Goal: Information Seeking & Learning: Find specific fact

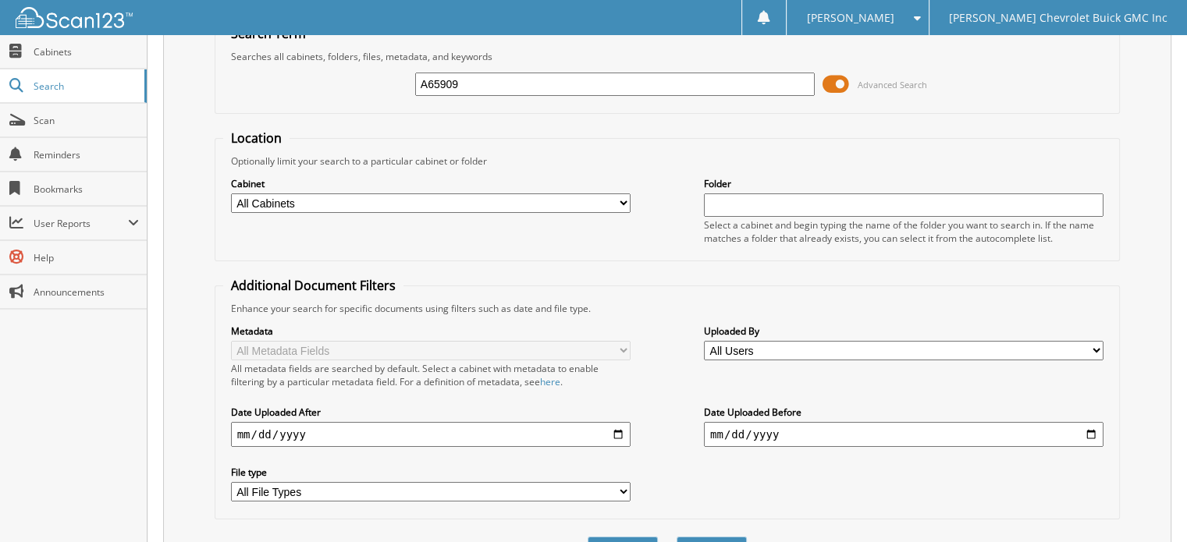
scroll to position [151, 0]
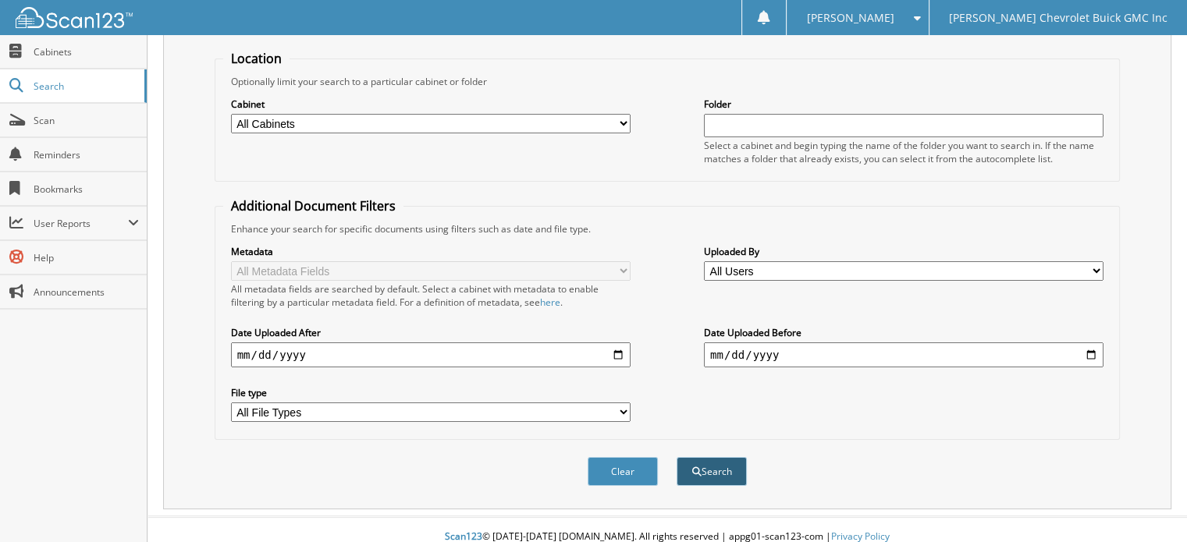
type input "A65909"
click at [726, 462] on button "Search" at bounding box center [711, 471] width 70 height 29
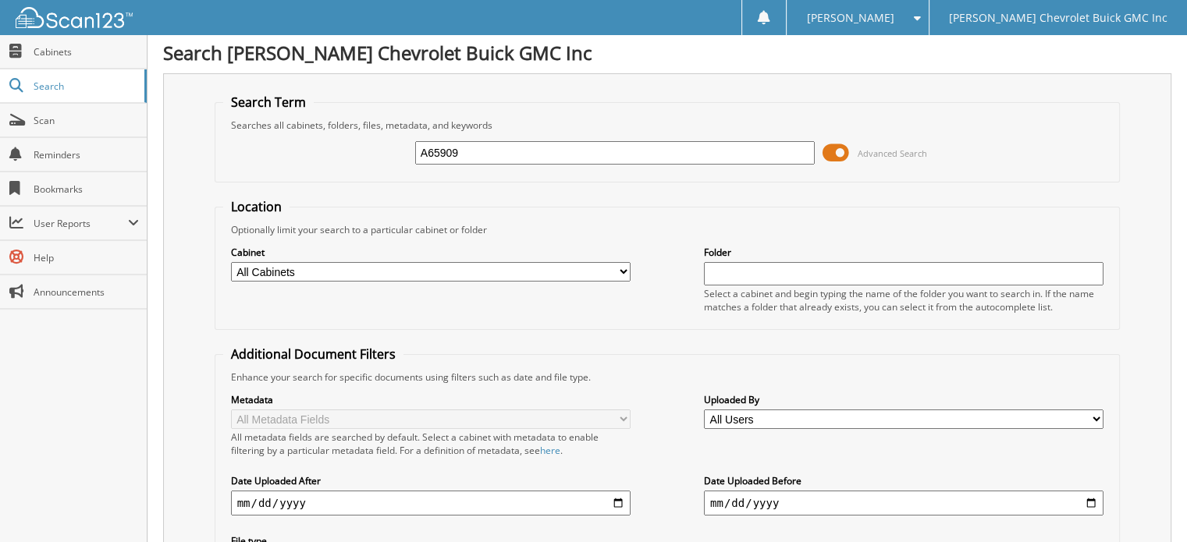
drag, startPoint x: 498, startPoint y: 55, endPoint x: 0, endPoint y: -17, distance: 503.0
click at [0, 0] on html "Donna S. Settings Logout Larry Hudson Chevrolet Buick GMC Inc Close Cabinets" at bounding box center [593, 482] width 1187 height 971
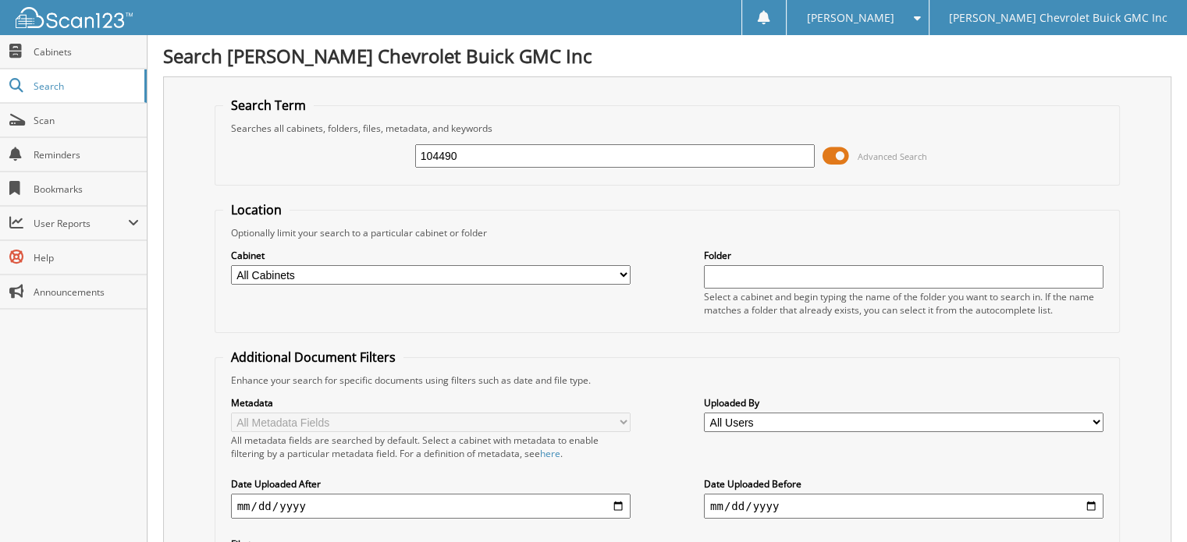
scroll to position [156, 0]
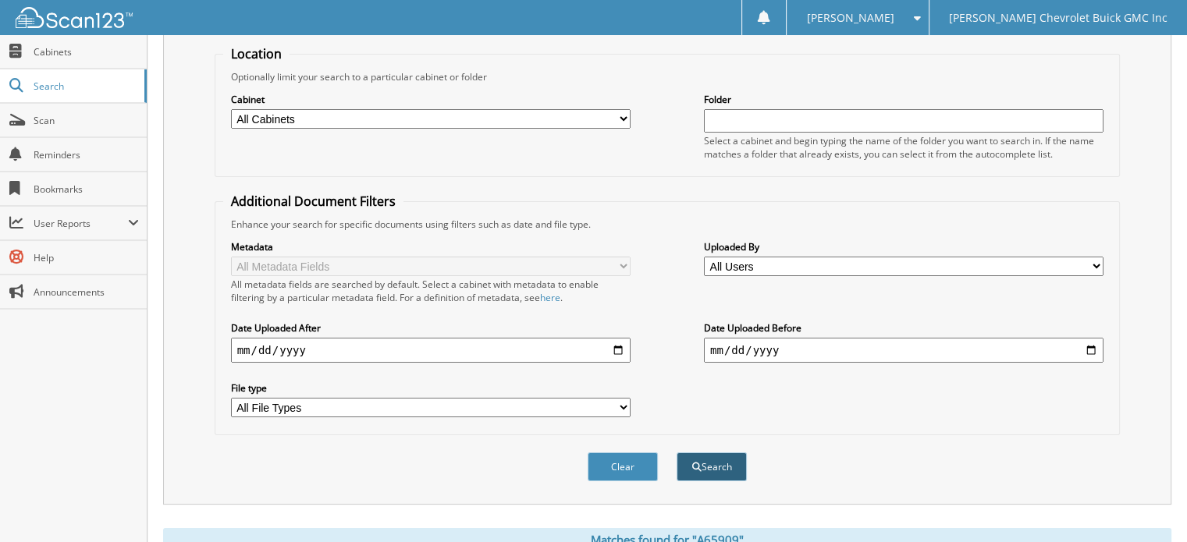
type input "104490"
click at [713, 452] on button "Search" at bounding box center [711, 466] width 70 height 29
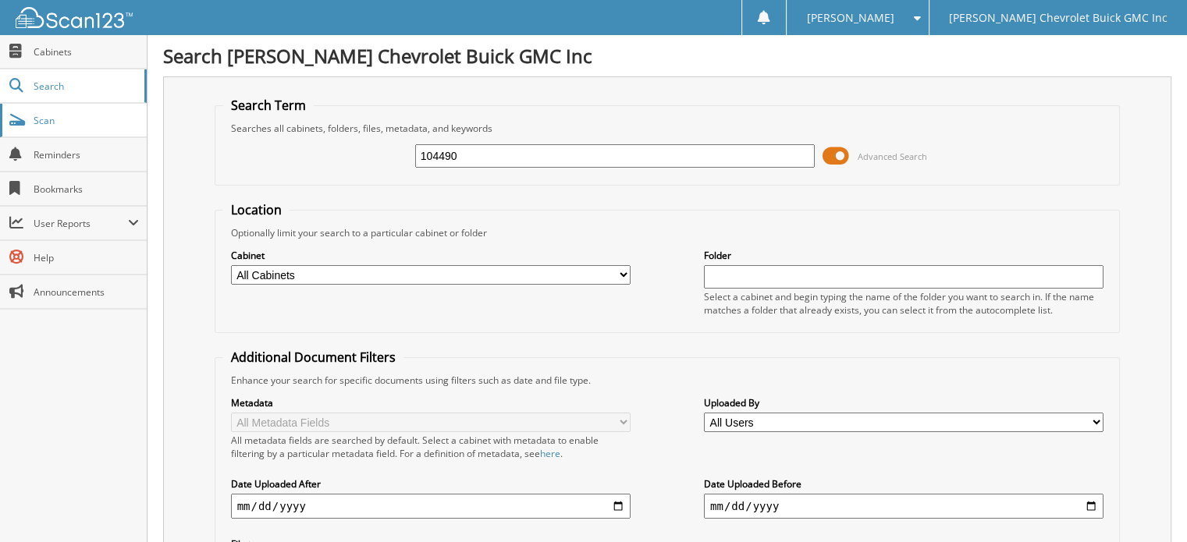
drag, startPoint x: 521, startPoint y: 158, endPoint x: 89, endPoint y: 128, distance: 433.2
click at [89, 128] on body "Donna S. Settings Logout Larry Hudson Chevrolet Buick GMC Inc Close Cabinets Se…" at bounding box center [593, 466] width 1187 height 932
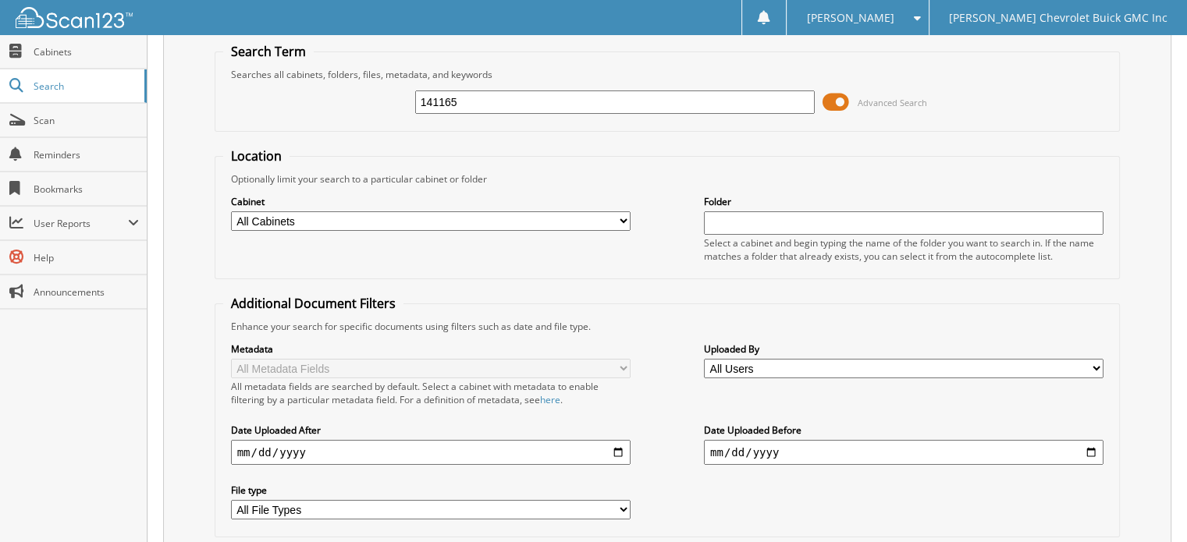
scroll to position [156, 0]
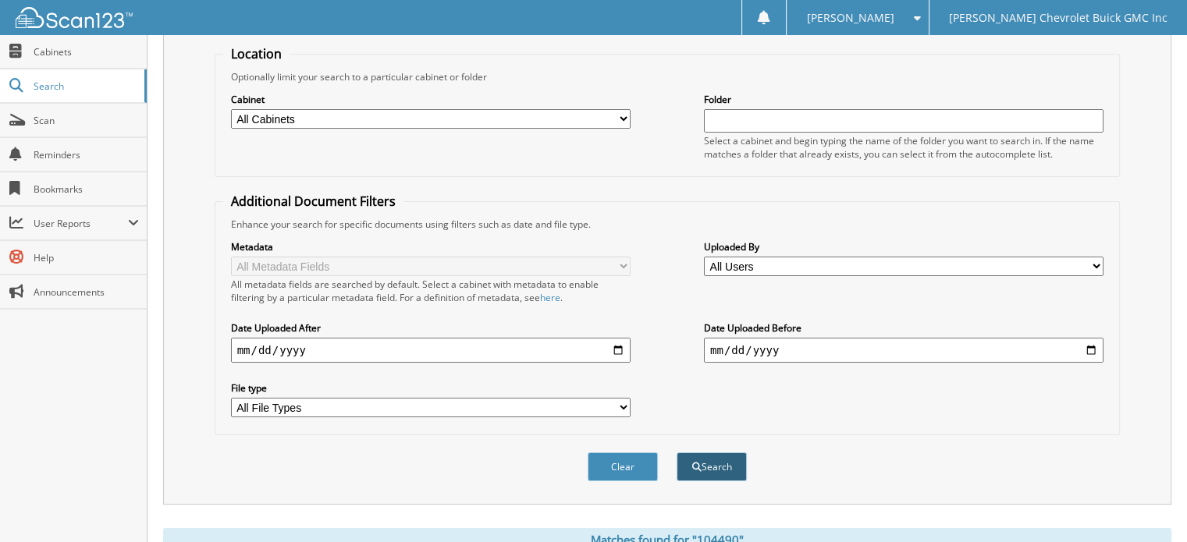
type input "141165"
click at [727, 455] on button "Search" at bounding box center [711, 466] width 70 height 29
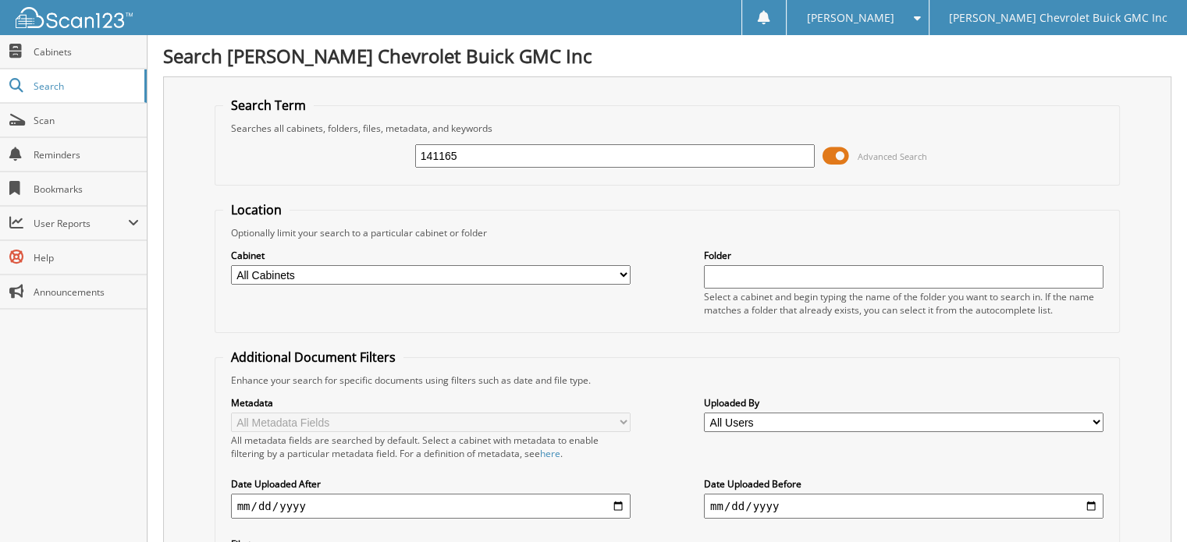
drag, startPoint x: 484, startPoint y: 150, endPoint x: 221, endPoint y: 152, distance: 262.9
click at [221, 152] on fieldset "Search Term Searches all cabinets, folders, files, metadata, and keywords 14116…" at bounding box center [668, 141] width 906 height 89
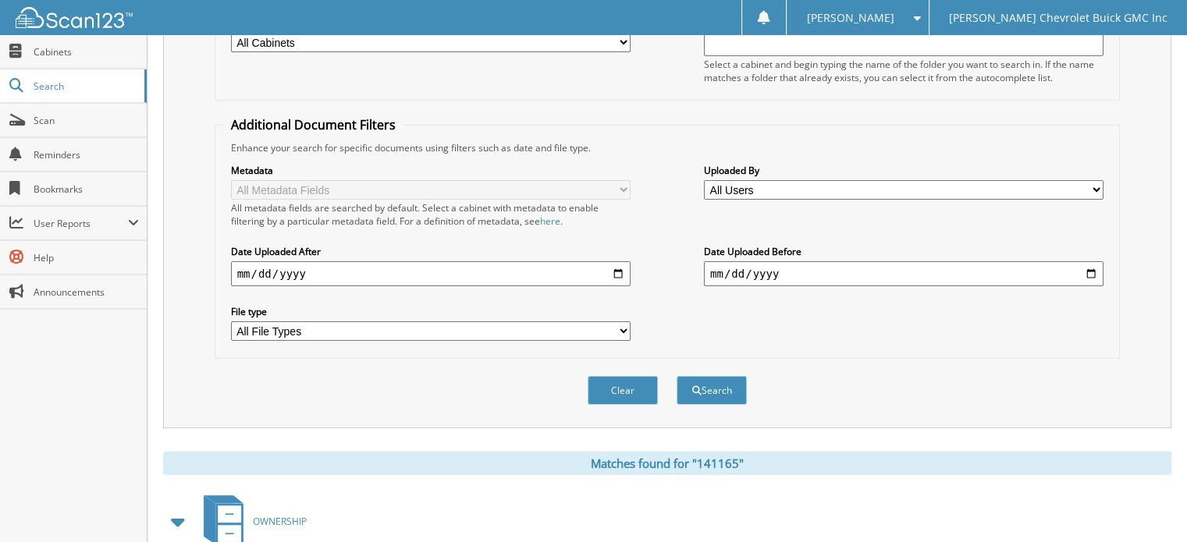
scroll to position [234, 0]
type input "295641"
click at [715, 380] on button "Search" at bounding box center [711, 388] width 70 height 29
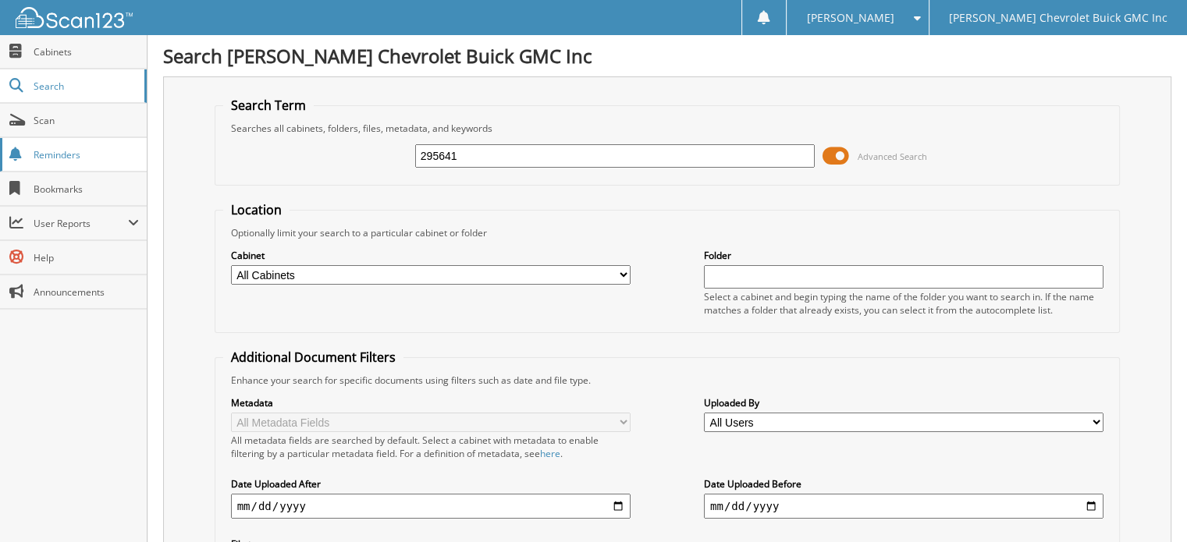
drag, startPoint x: 481, startPoint y: 154, endPoint x: 136, endPoint y: 139, distance: 345.2
click at [136, 140] on body "[PERSON_NAME] Settings Logout [PERSON_NAME] Chevrolet Buick GMC Inc Close Cabin…" at bounding box center [593, 466] width 1187 height 932
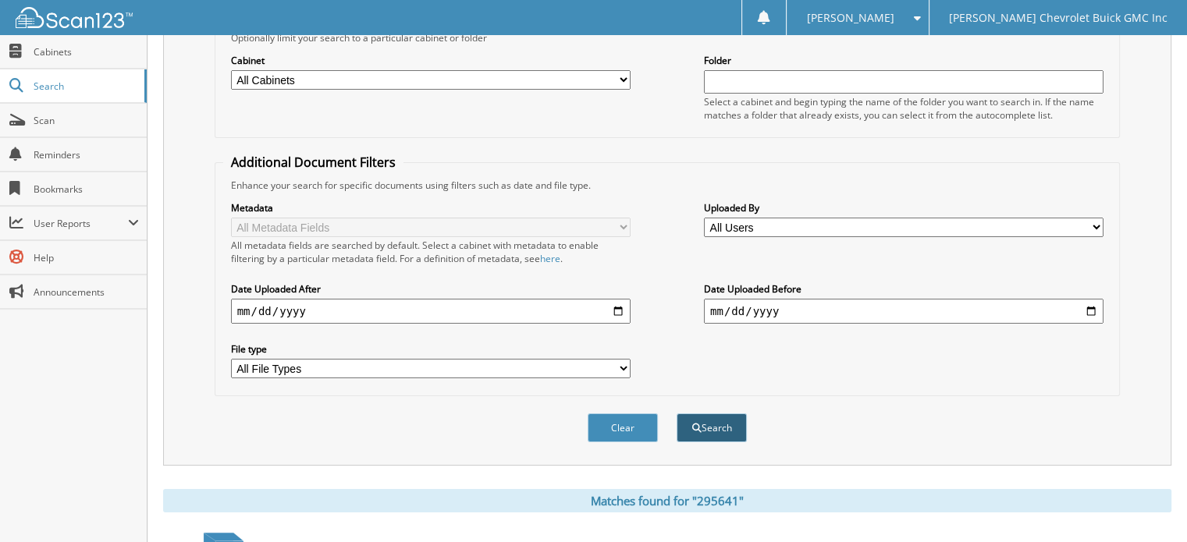
scroll to position [234, 0]
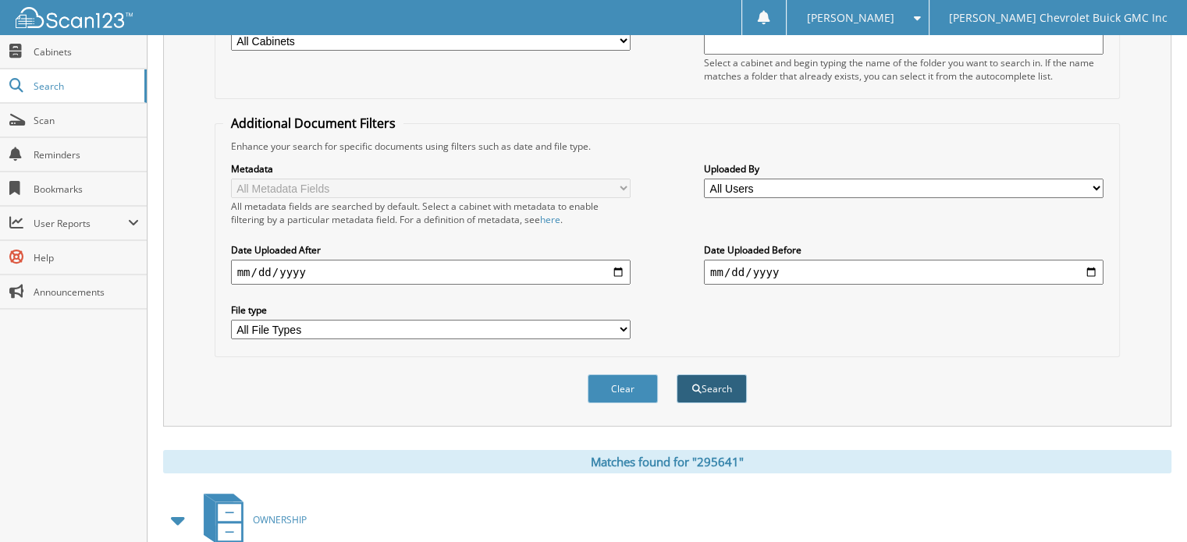
type input "230000"
click at [729, 378] on button "Search" at bounding box center [711, 388] width 70 height 29
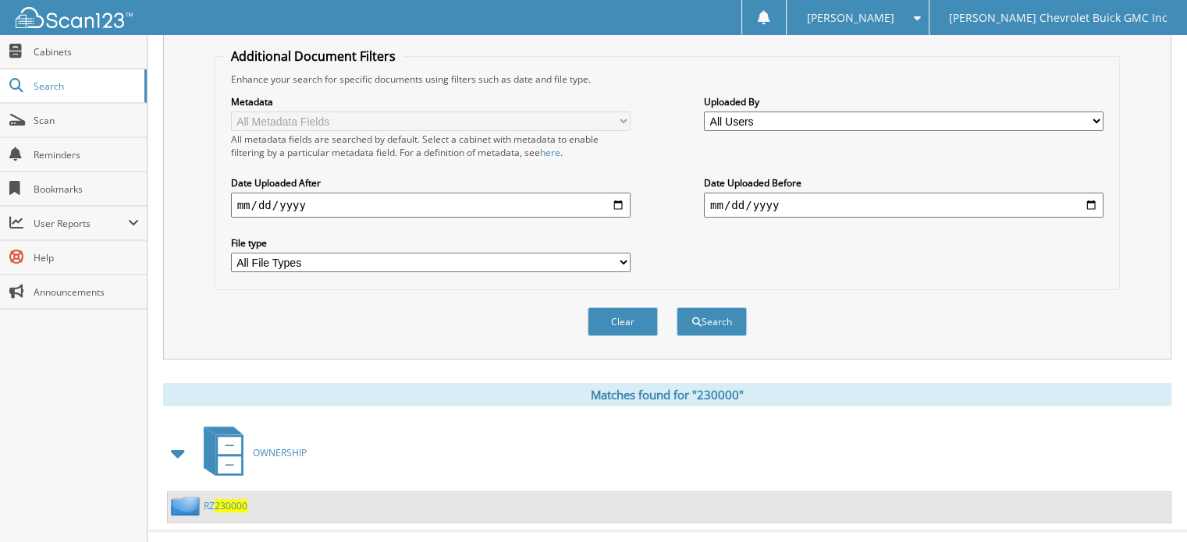
scroll to position [314, 0]
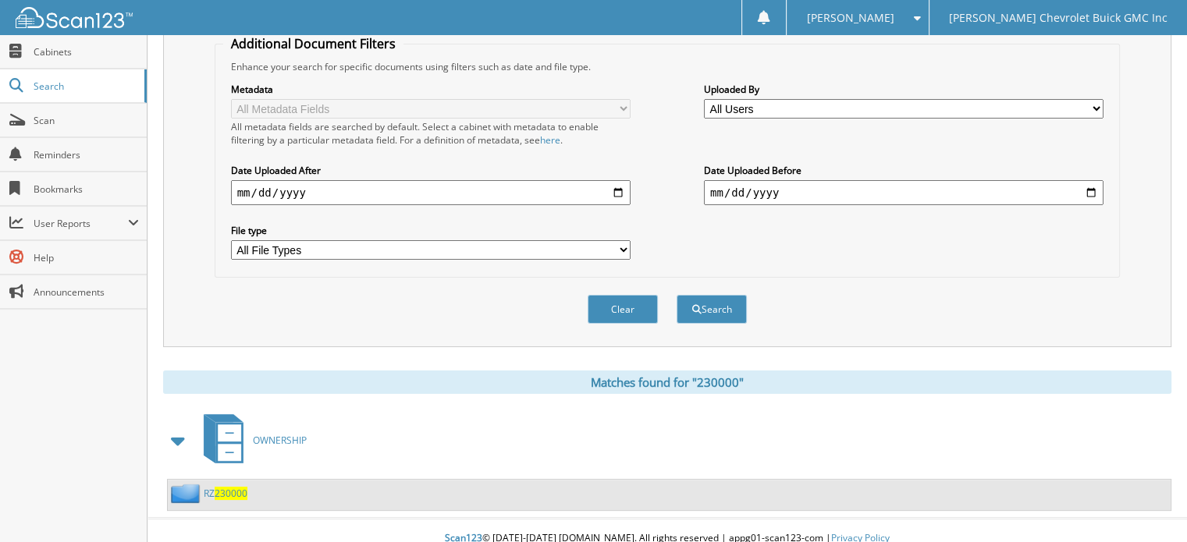
click at [231, 487] on span "230000" at bounding box center [231, 493] width 33 height 13
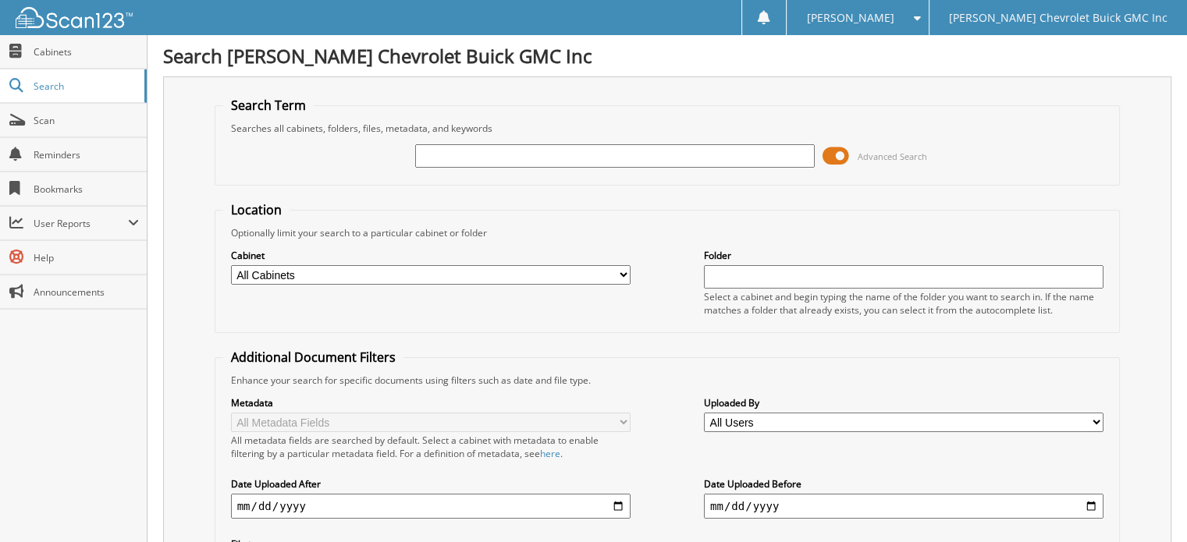
click at [493, 154] on input "text" at bounding box center [614, 155] width 399 height 23
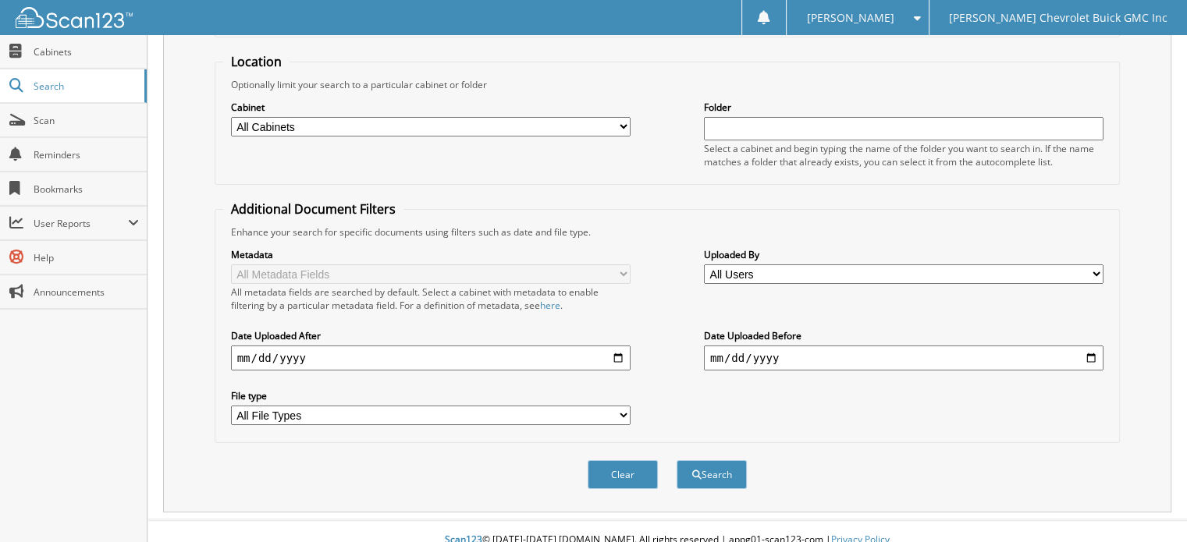
scroll to position [151, 0]
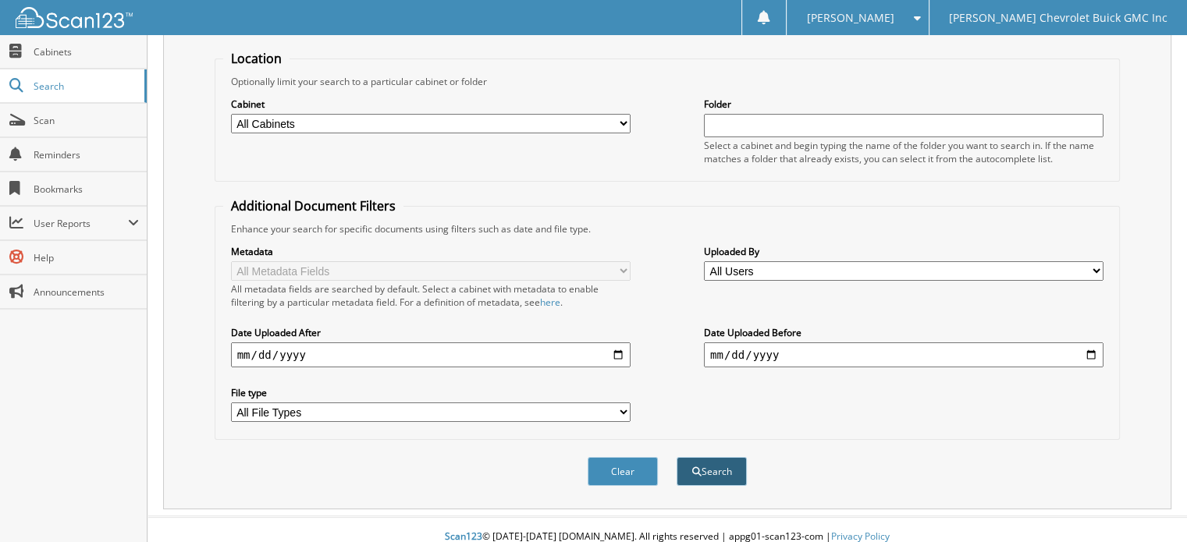
type input "366233"
click at [735, 457] on button "Search" at bounding box center [711, 471] width 70 height 29
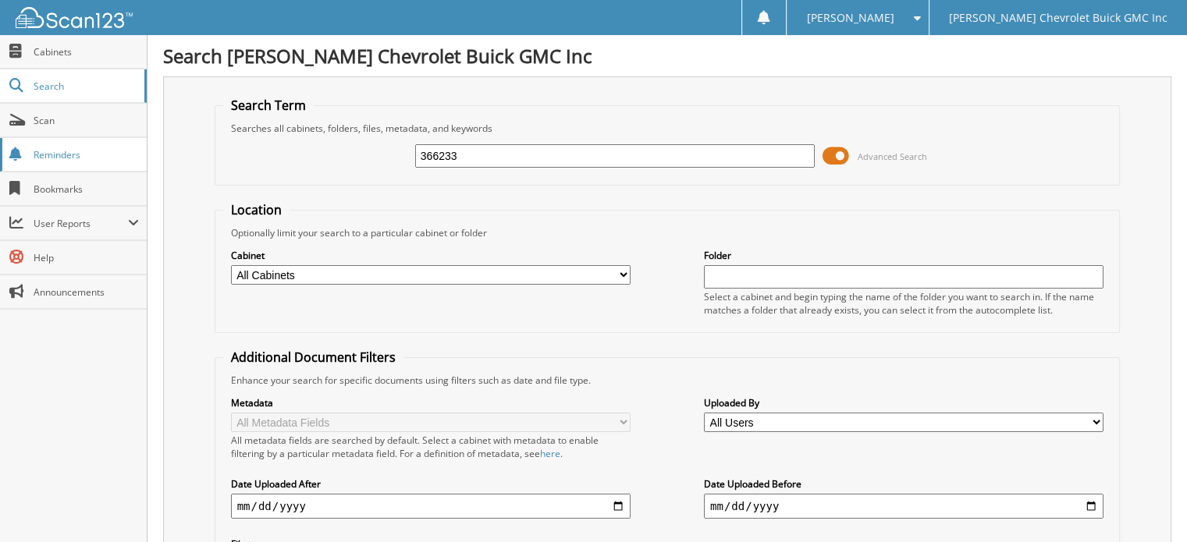
drag, startPoint x: 493, startPoint y: 151, endPoint x: 68, endPoint y: 147, distance: 425.2
click at [68, 147] on body "[PERSON_NAME] Settings Logout [PERSON_NAME] Chevrolet Buick GMC Inc Close Cabin…" at bounding box center [593, 466] width 1187 height 932
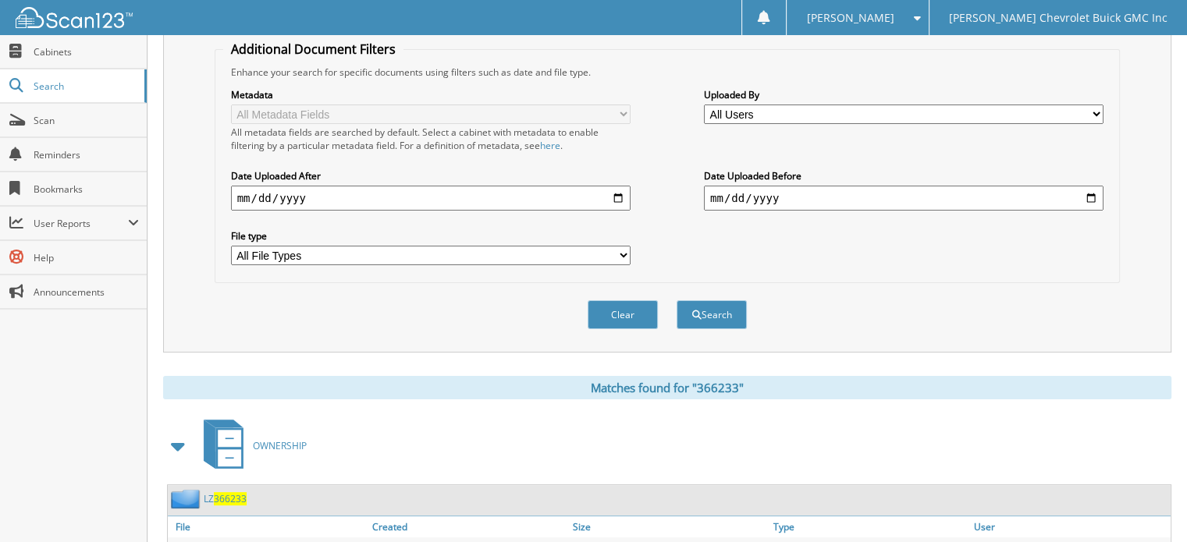
scroll to position [312, 0]
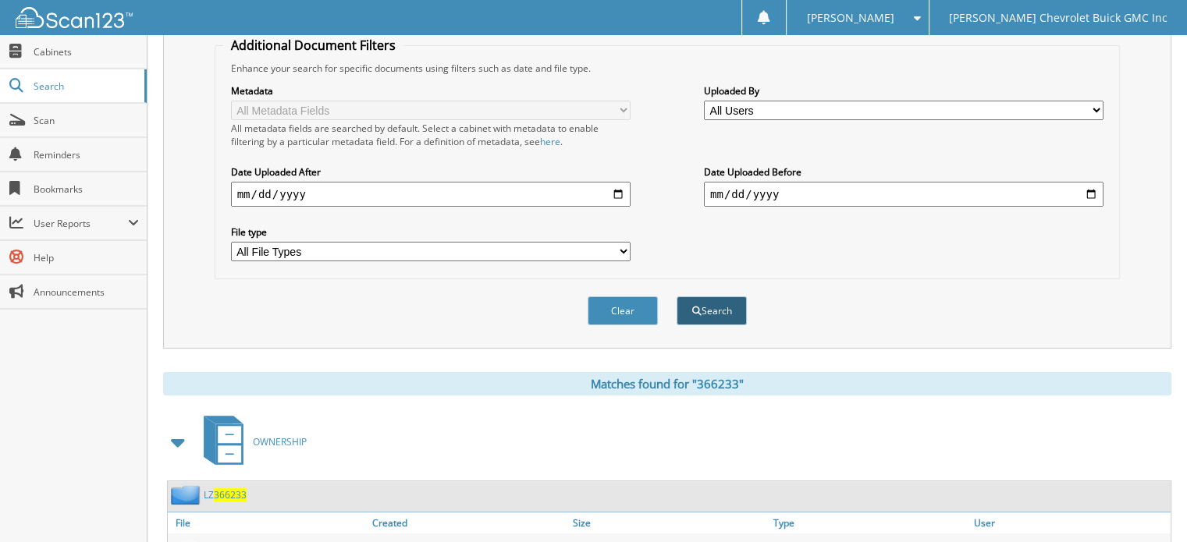
type input "49947"
click at [729, 296] on button "Search" at bounding box center [711, 310] width 70 height 29
